Goal: Information Seeking & Learning: Learn about a topic

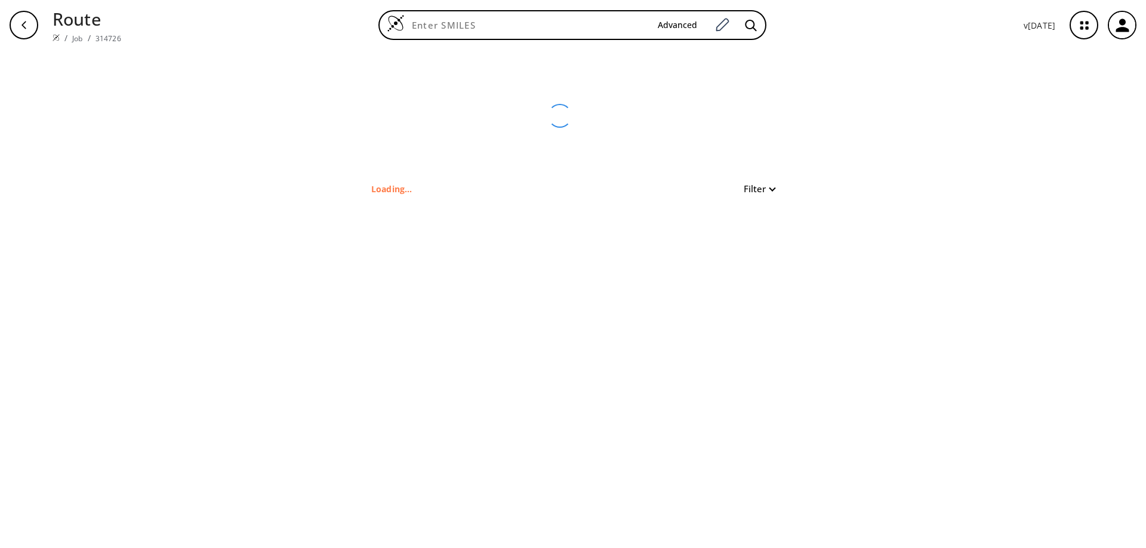
type input "C1(C(C)(C(=O)N)C)C=CC=C(C2C=NC=CC=2)C=1"
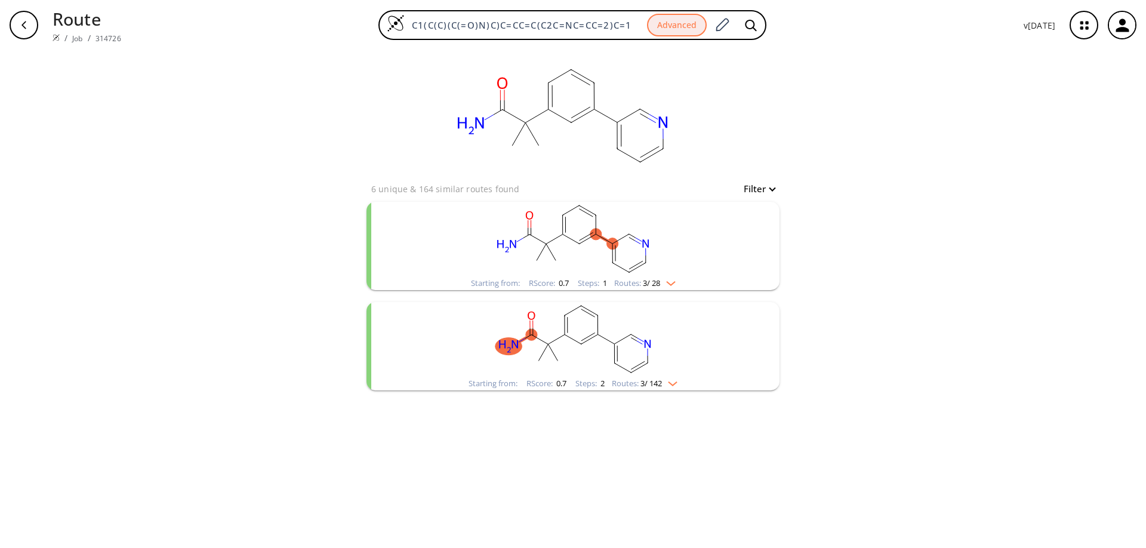
click at [662, 363] on rect "clusters" at bounding box center [573, 339] width 310 height 75
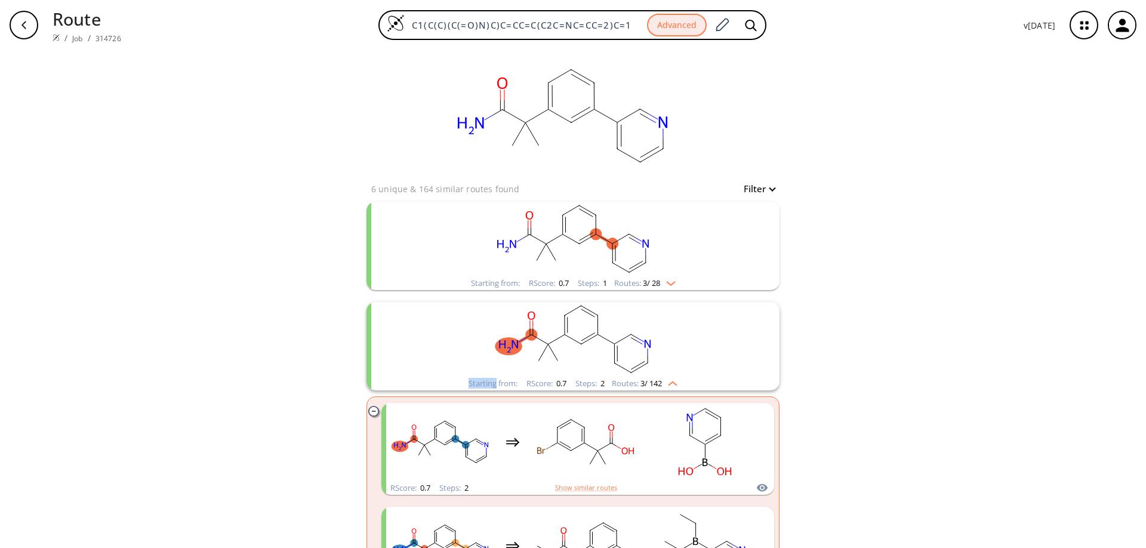
click at [612, 367] on rect "clusters" at bounding box center [573, 339] width 310 height 75
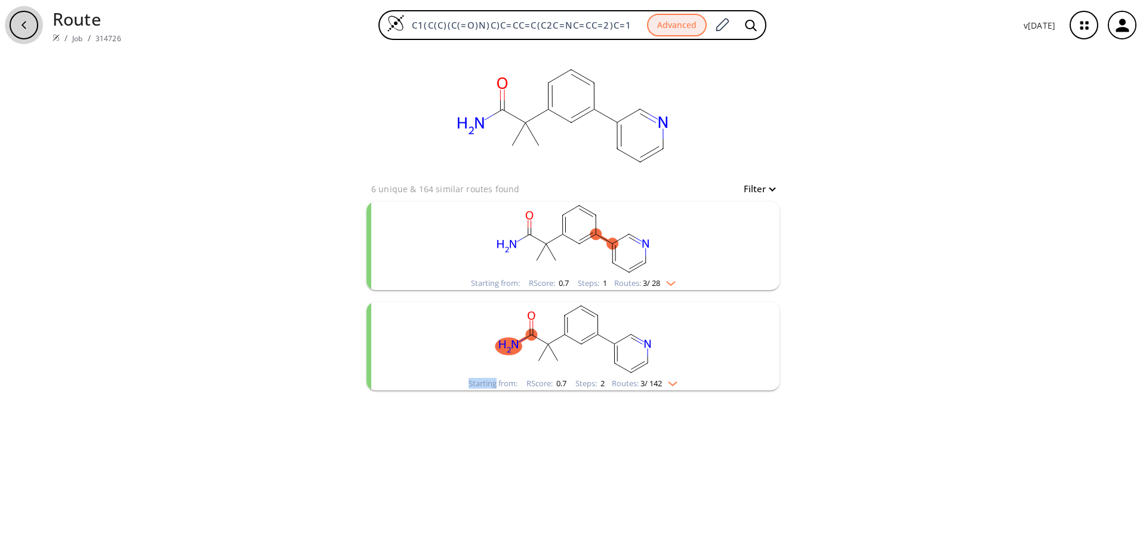
click at [21, 20] on icon "button" at bounding box center [24, 25] width 10 height 10
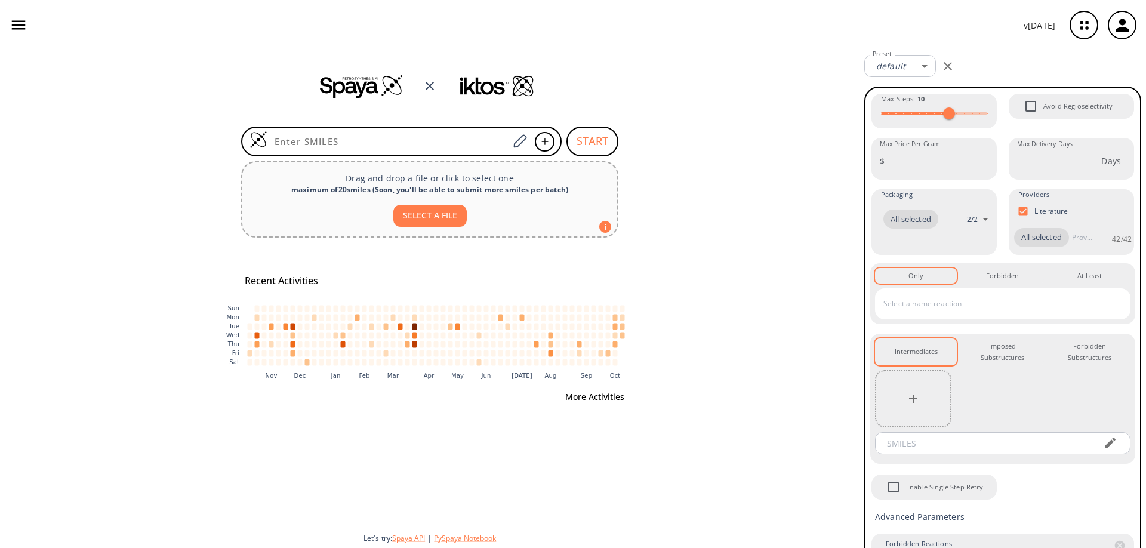
click at [24, 26] on icon "button" at bounding box center [19, 25] width 18 height 18
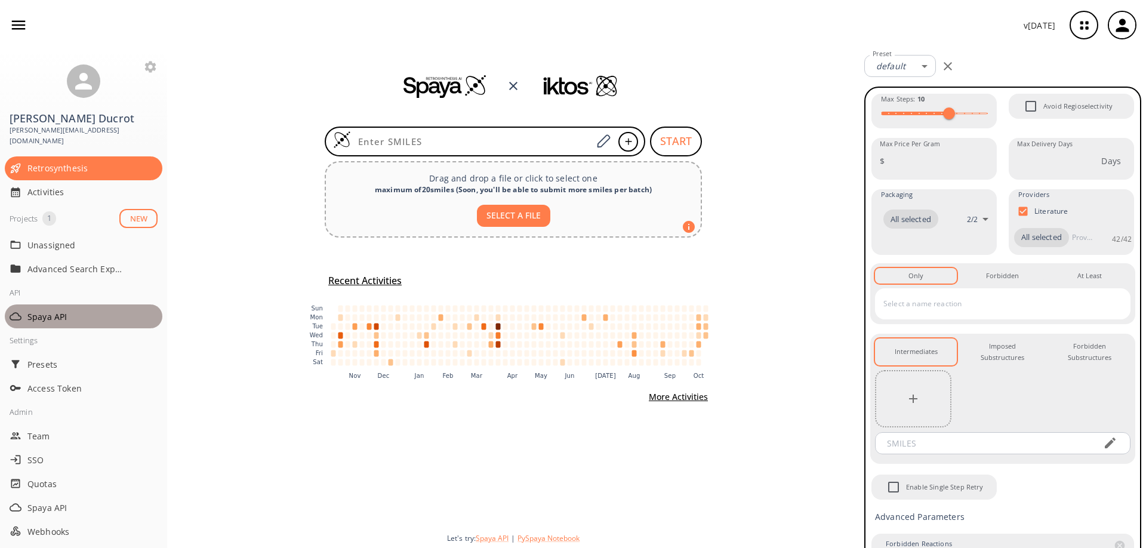
click at [39, 311] on span "Spaya API" at bounding box center [92, 316] width 130 height 13
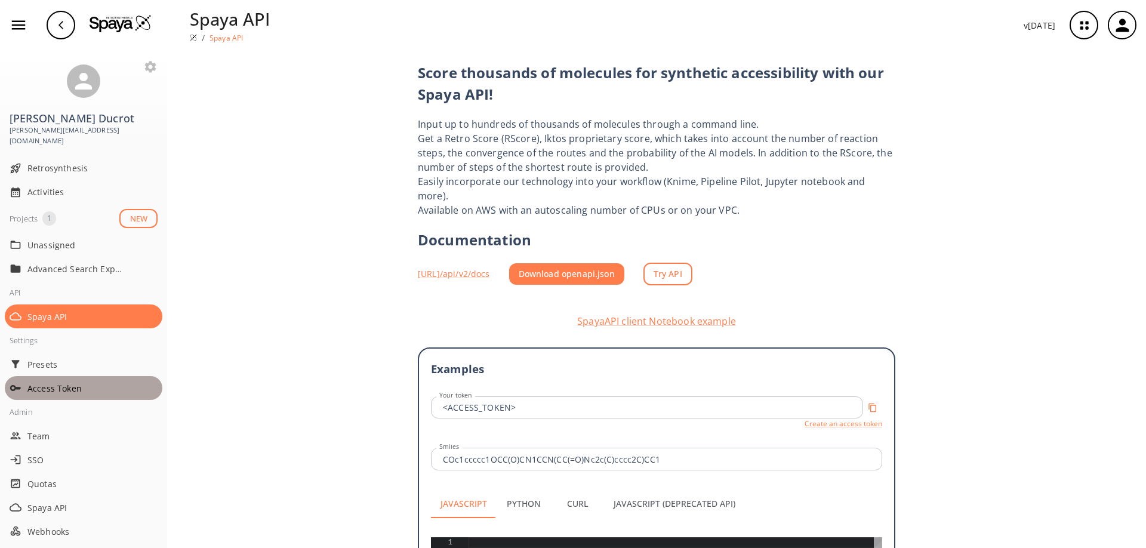
click at [88, 382] on span "Access Token" at bounding box center [92, 388] width 130 height 13
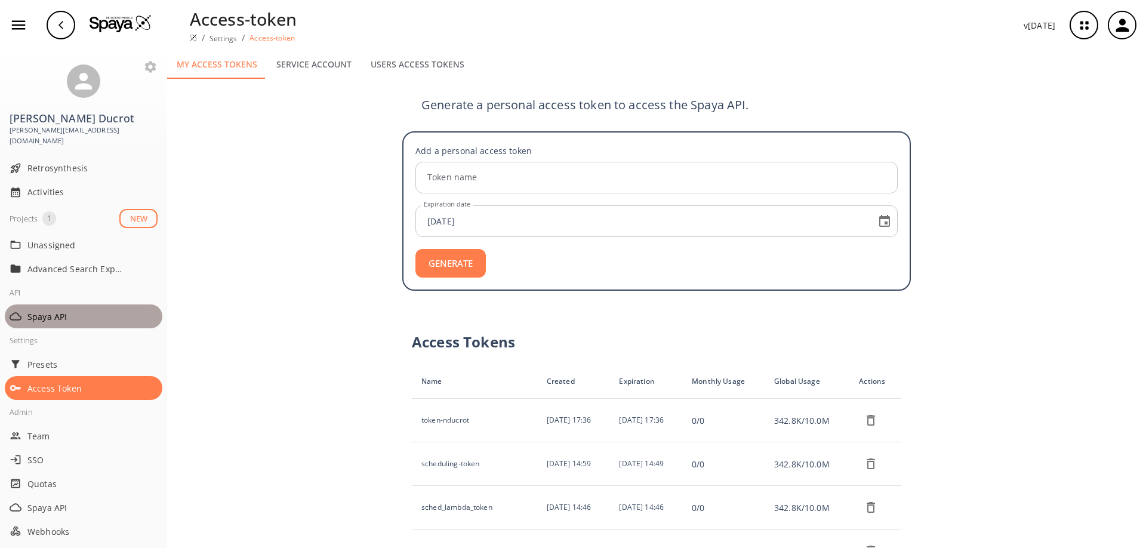
click at [64, 310] on span "Spaya API" at bounding box center [92, 316] width 130 height 13
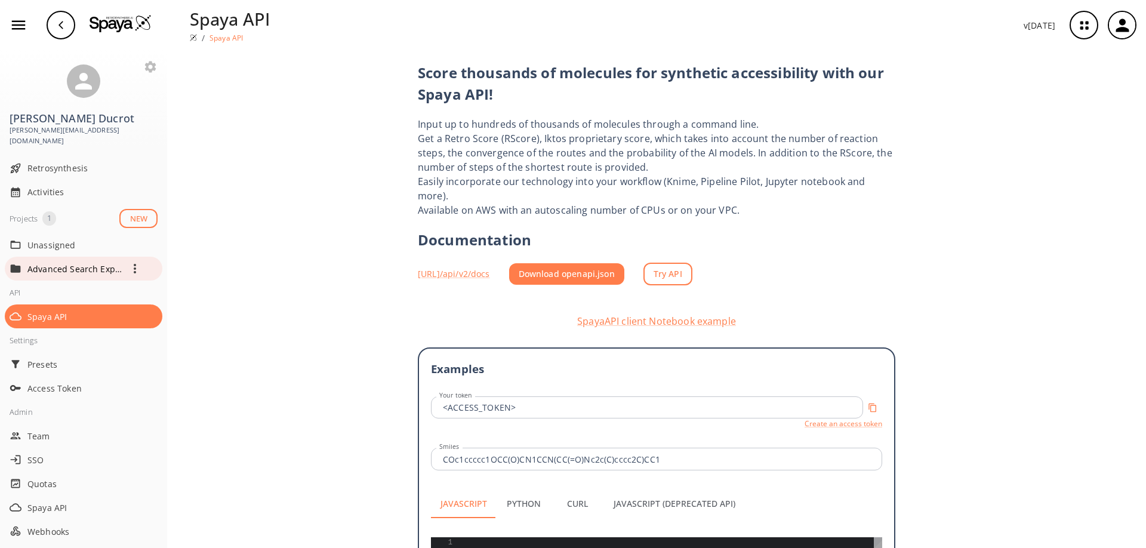
click at [82, 263] on p "Advanced Search Exploration" at bounding box center [74, 269] width 95 height 13
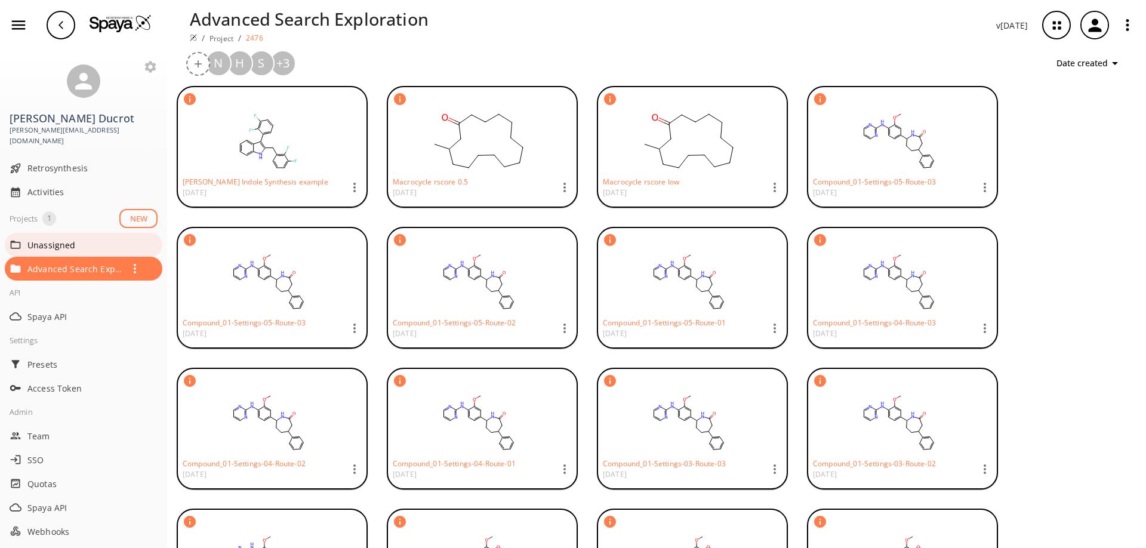
click at [57, 239] on span "Unassigned" at bounding box center [92, 245] width 130 height 13
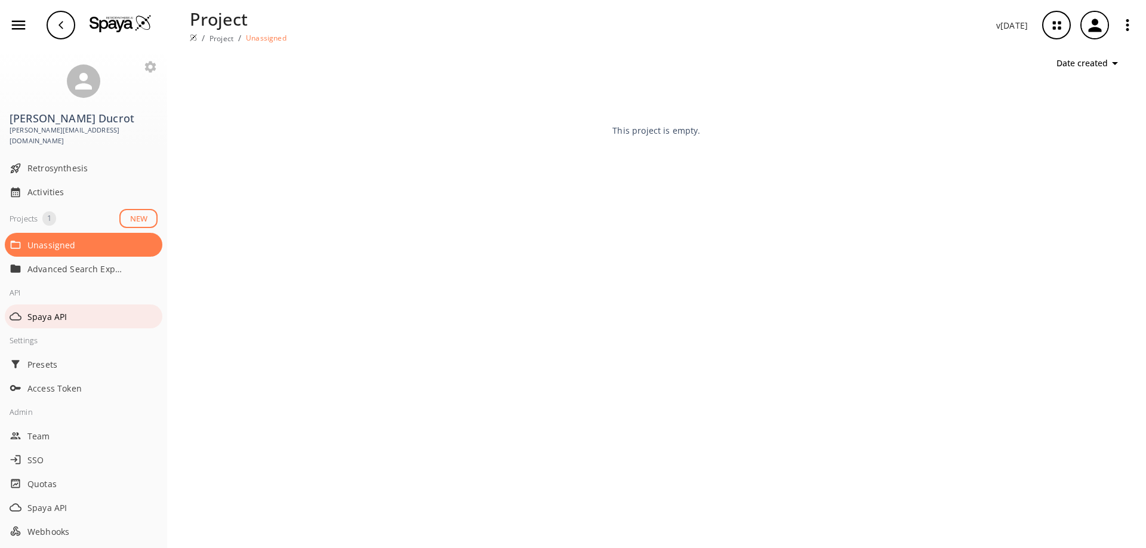
click at [49, 310] on span "Spaya API" at bounding box center [92, 316] width 130 height 13
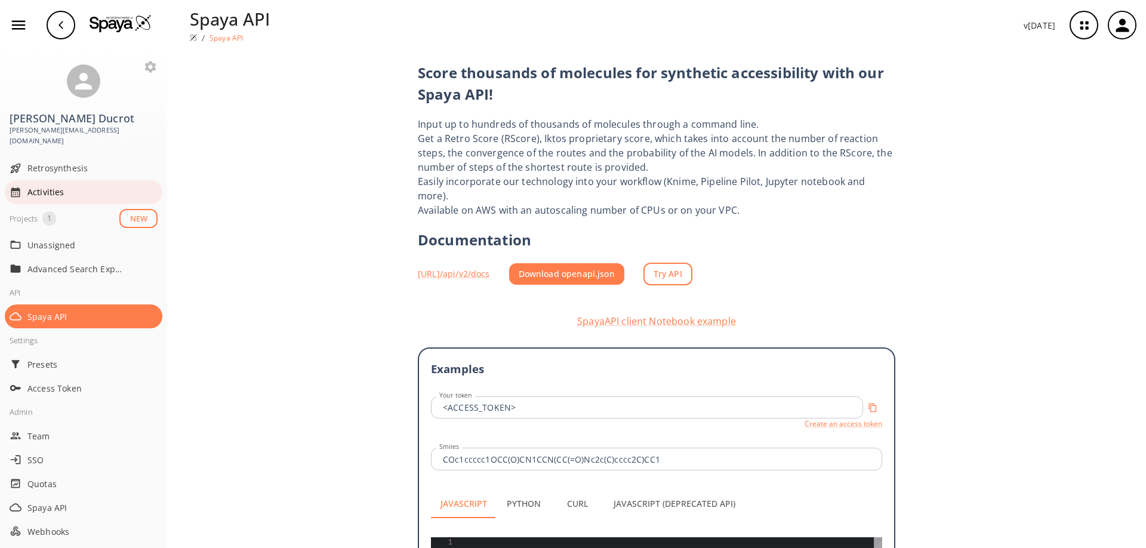
click at [44, 186] on span "Activities" at bounding box center [92, 192] width 130 height 13
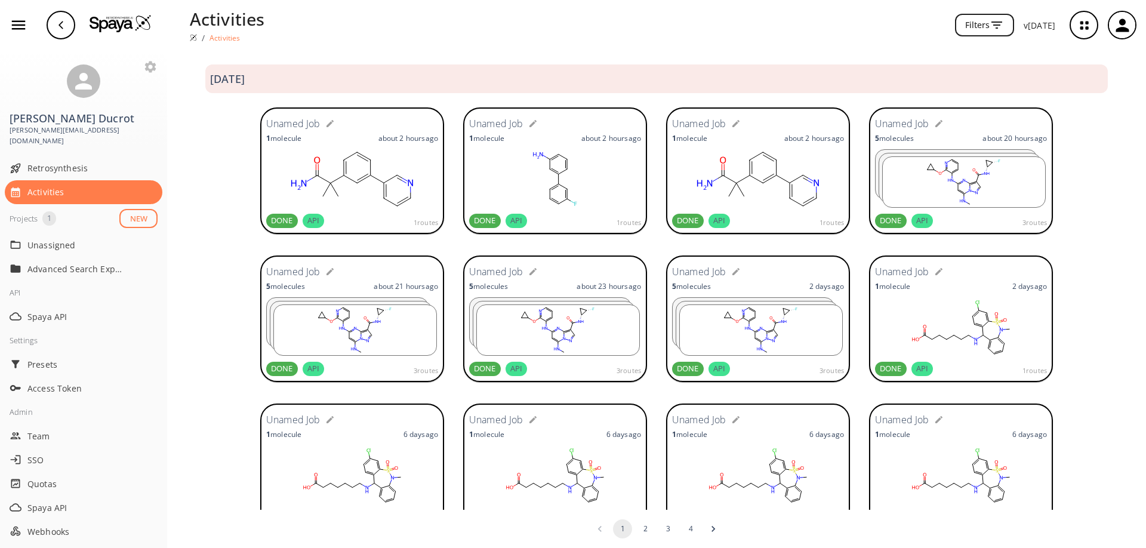
click at [350, 198] on rect at bounding box center [352, 179] width 172 height 60
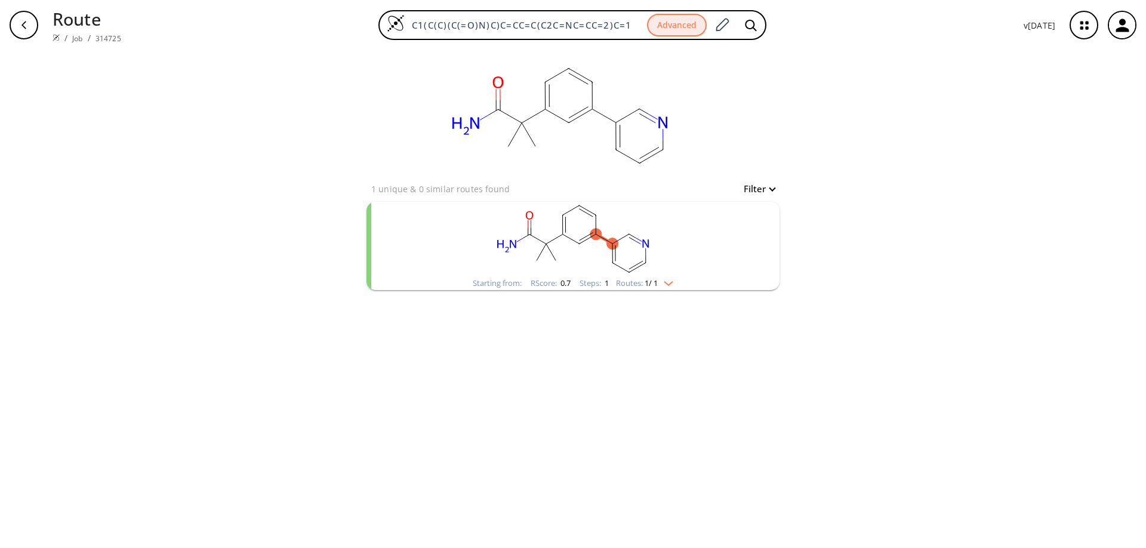
click at [25, 33] on div "button" at bounding box center [24, 25] width 29 height 29
